Goal: Check status: Check status

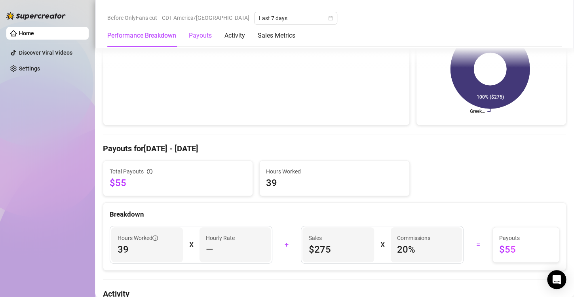
click at [202, 34] on div "Payouts" at bounding box center [200, 36] width 23 height 10
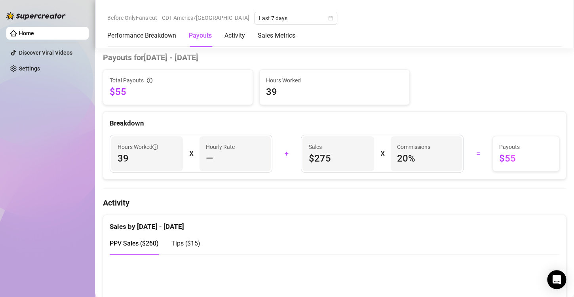
scroll to position [200, 0]
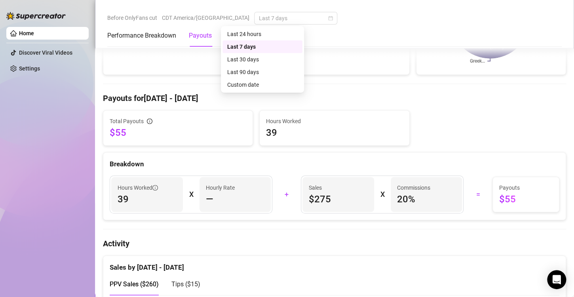
drag, startPoint x: 245, startPoint y: 20, endPoint x: 311, endPoint y: 23, distance: 65.4
click at [311, 23] on div "Before OnlyFans cut CDT America/[GEOGRAPHIC_DATA] Last 7 days" at bounding box center [334, 18] width 455 height 13
click at [259, 21] on span "Last 7 days" at bounding box center [296, 18] width 74 height 12
click at [250, 87] on div "Custom date" at bounding box center [262, 84] width 71 height 9
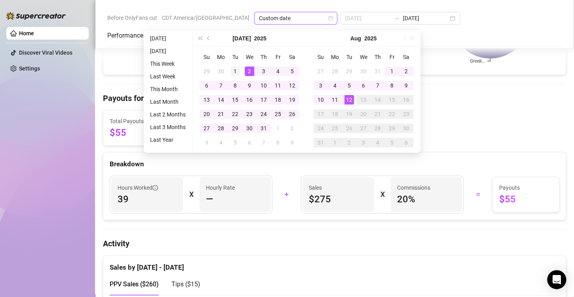
type input "[DATE]"
click at [234, 69] on div "1" at bounding box center [236, 72] width 10 height 10
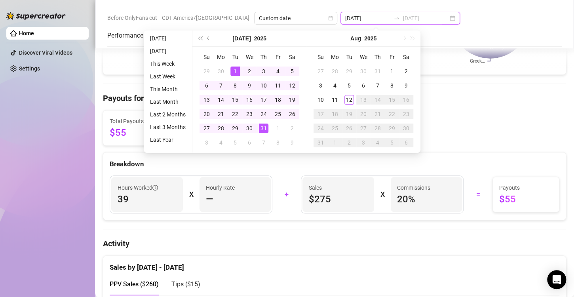
type input "[DATE]"
click at [345, 19] on input "[DATE]" at bounding box center [367, 18] width 45 height 9
click at [345, 18] on input "[DATE]" at bounding box center [367, 18] width 45 height 9
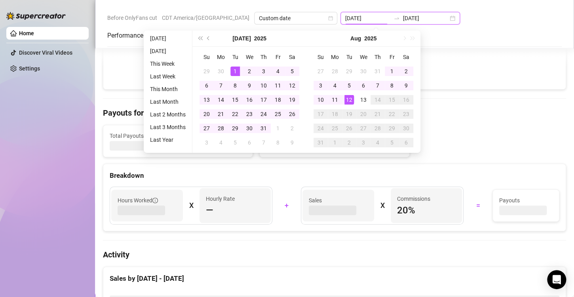
type input "[DATE]"
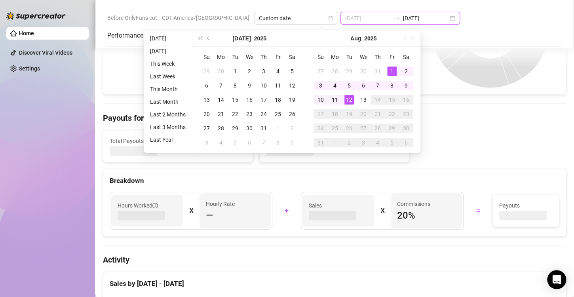
type input "[DATE]"
click at [393, 71] on div "1" at bounding box center [392, 72] width 10 height 10
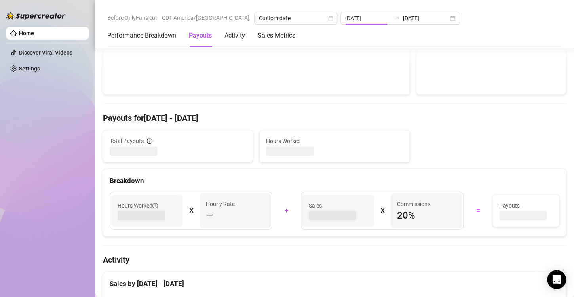
type input "[DATE]"
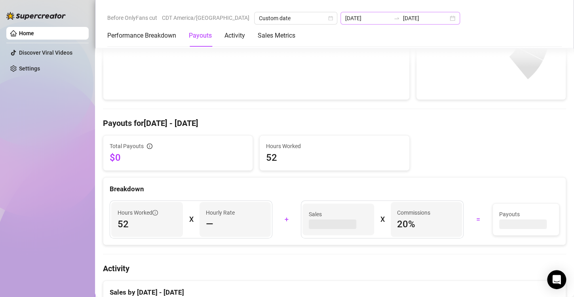
scroll to position [200, 0]
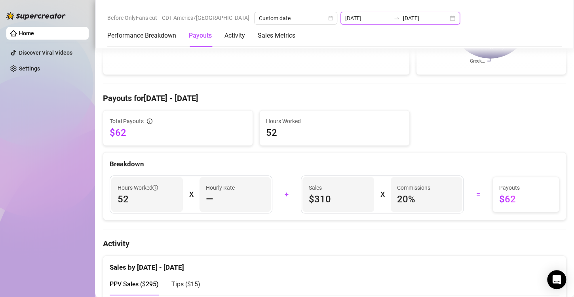
click at [403, 21] on input "[DATE]" at bounding box center [425, 18] width 45 height 9
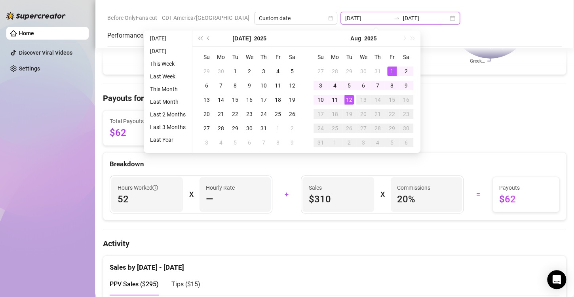
type input "[DATE]"
click at [494, 112] on div "Total Payouts $62 Hours Worked 52" at bounding box center [335, 128] width 470 height 36
